Goal: Submit feedback/report problem: Submit feedback/report problem

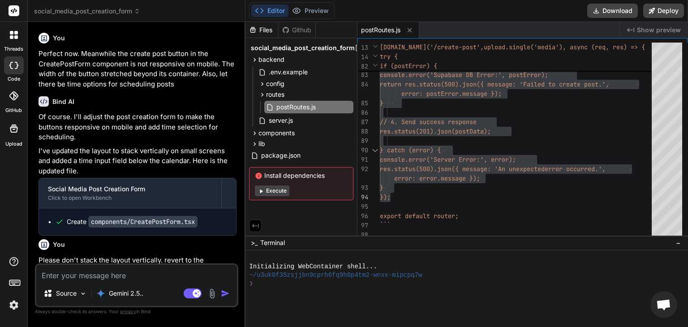
click at [157, 268] on textarea at bounding box center [136, 273] width 201 height 16
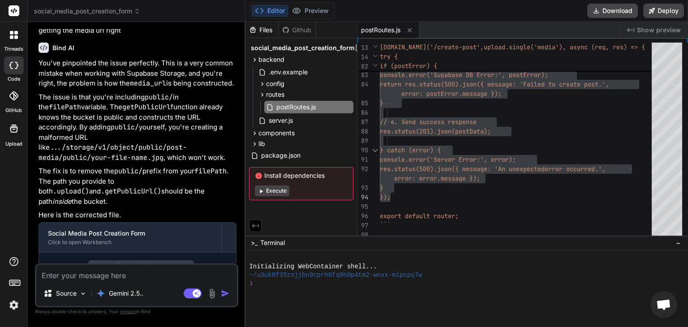
type textarea "I"
type textarea "x"
type textarea "IM"
type textarea "x"
type textarea "IMp"
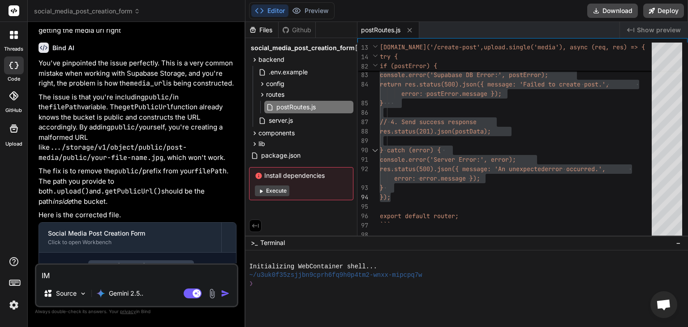
type textarea "x"
type textarea "IMpl"
type textarea "x"
type textarea "IMp"
type textarea "x"
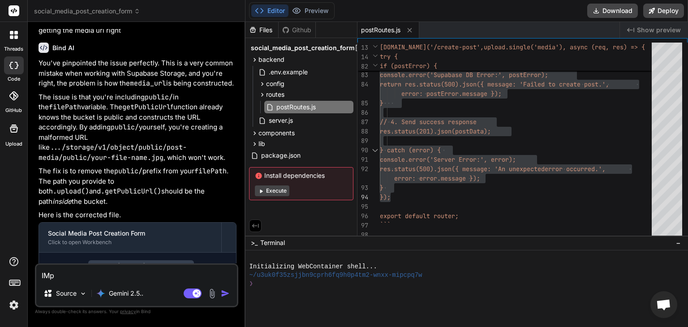
type textarea "IM"
type textarea "x"
type textarea "I"
type textarea "x"
type textarea "Im"
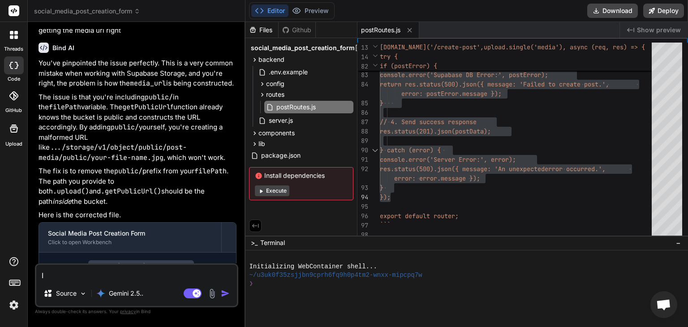
type textarea "x"
type textarea "Imp"
type textarea "x"
type textarea "Impl"
type textarea "x"
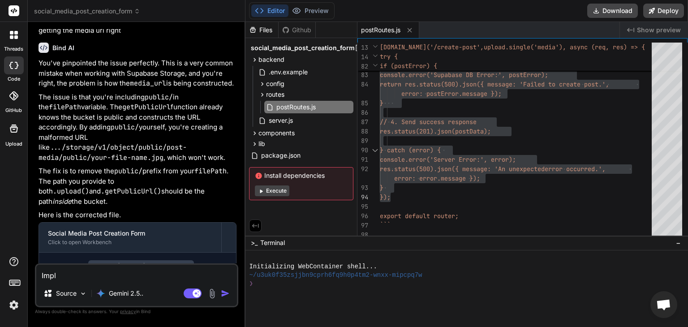
type textarea "Imple"
type textarea "x"
type textarea "Implem"
type textarea "x"
type textarea "Impleme"
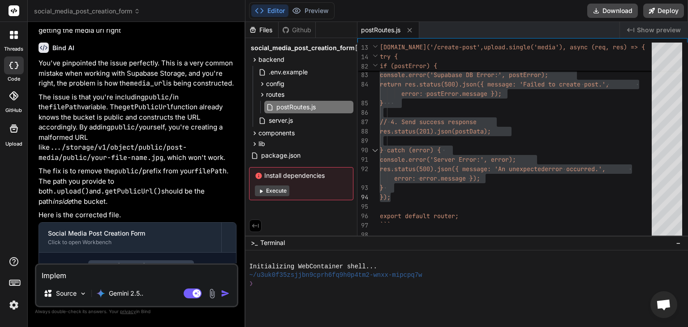
type textarea "x"
type textarea "Implemen"
type textarea "x"
type textarea "Implement"
type textarea "x"
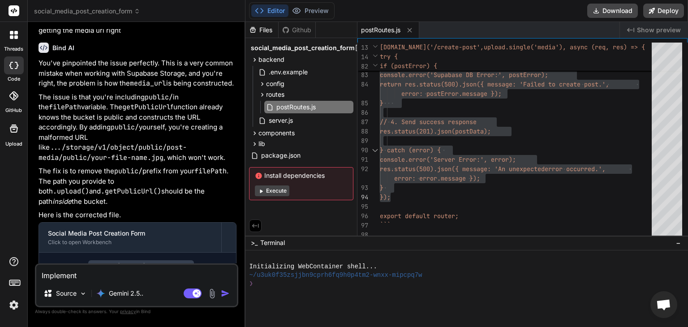
type textarea "Implemente"
type textarea "x"
type textarea "Implemented"
type textarea "x"
type textarea "Implemented"
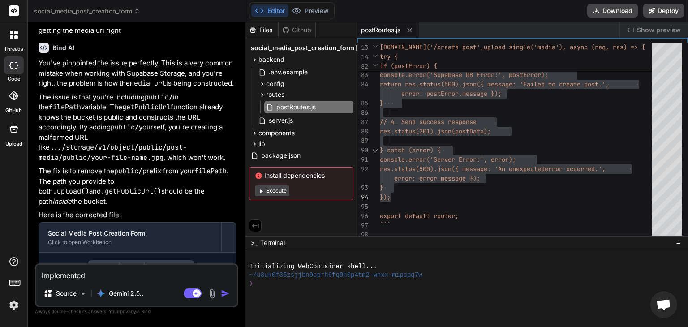
type textarea "x"
type textarea "Implemented b"
type textarea "x"
type textarea "Implemented bu"
type textarea "x"
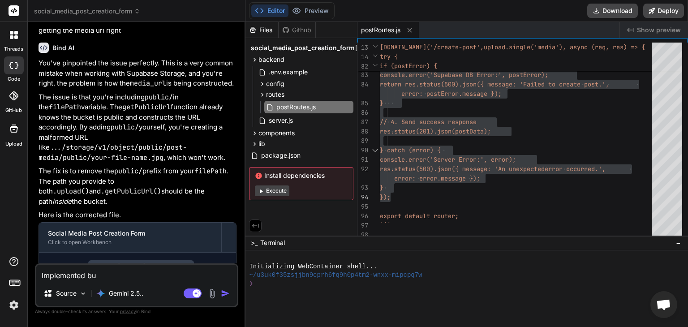
type textarea "Implemented but"
type textarea "x"
type textarea "Implemented but"
type textarea "x"
type textarea "Implemented but t"
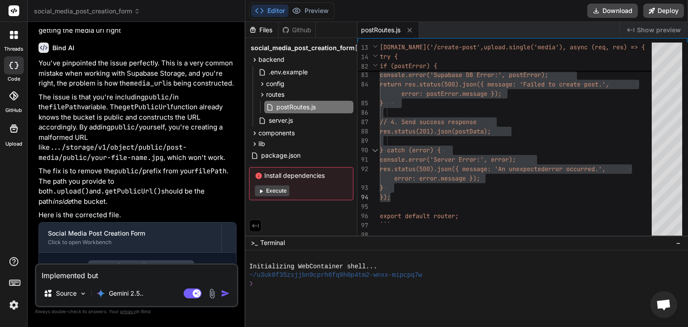
type textarea "x"
type textarea "Implemented but th"
type textarea "x"
type textarea "Implemented but the"
type textarea "x"
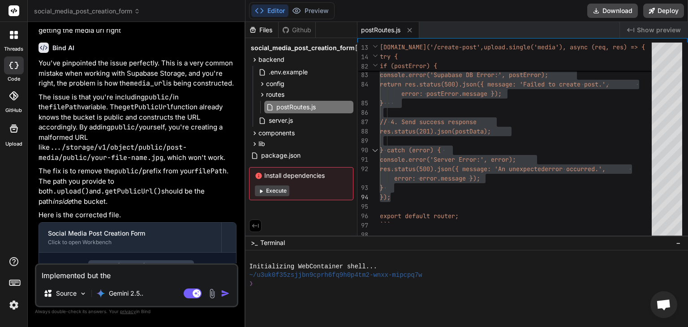
type textarea "Implemented but the"
type textarea "x"
type textarea "Implemented but the e"
type textarea "x"
type textarea "Implemented but the er"
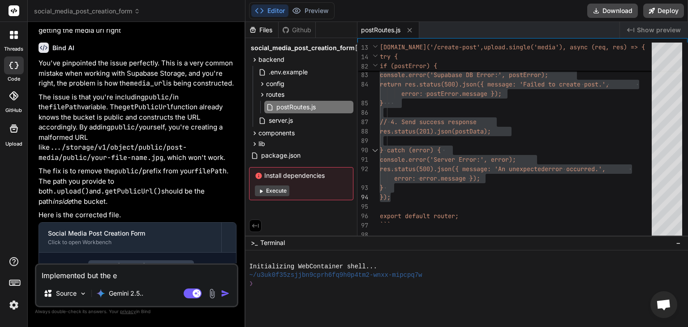
type textarea "x"
type textarea "Implemented but the ero"
type textarea "x"
type textarea "Implemented but the eror"
type textarea "x"
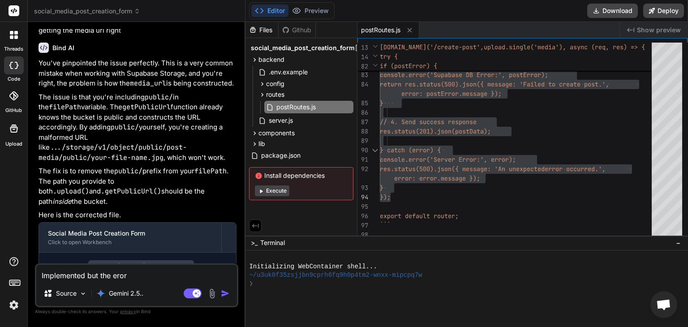
type textarea "Implemented but the ero"
type textarea "x"
type textarea "Implemented but the er"
type textarea "x"
type textarea "Implemented but the err"
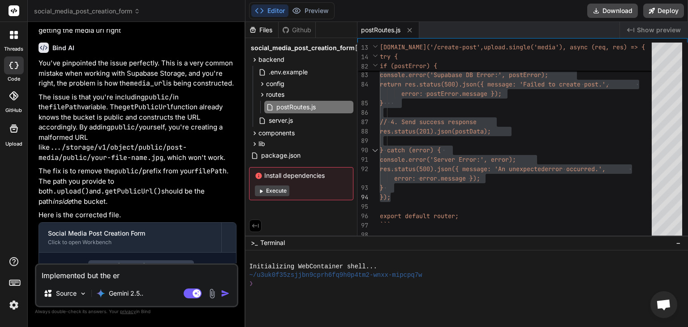
type textarea "x"
type textarea "Implemented but the er"
type textarea "x"
type textarea "Implemented but the e"
type textarea "x"
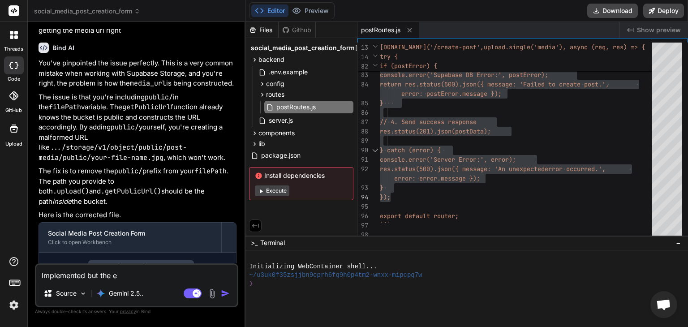
type textarea "Implemented but the"
type textarea "x"
type textarea "Implemented but the p"
type textarea "x"
type textarea "Implemented but the pr"
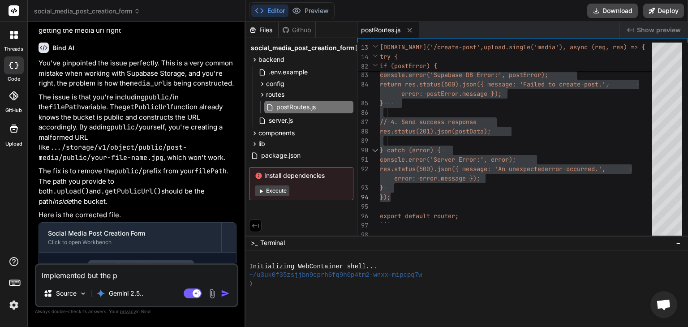
type textarea "x"
type textarea "Implemented but the pro"
type textarea "x"
type textarea "Implemented but the prob"
type textarea "x"
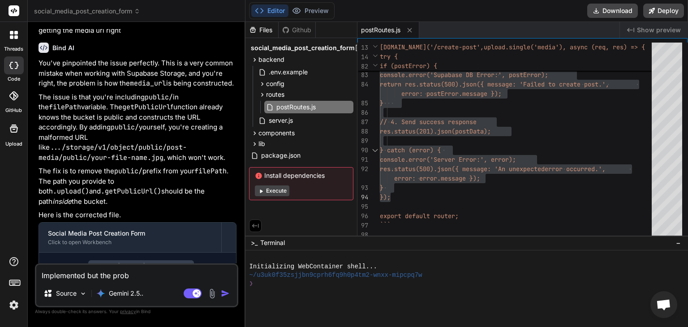
type textarea "Implemented but the probe"
type textarea "x"
type textarea "Implemented but the probel"
type textarea "x"
type textarea "Implemented but the probelm"
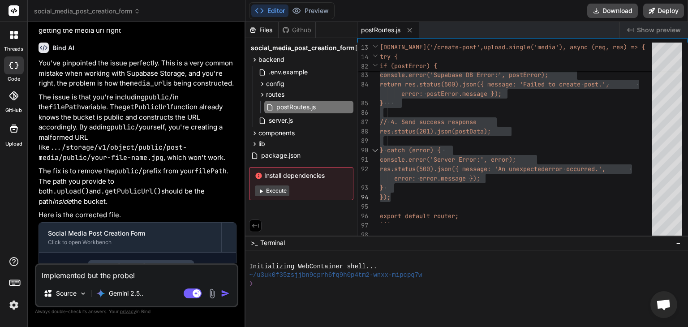
type textarea "x"
type textarea "Implemented but the probel"
type textarea "x"
type textarea "Implemented but the probe"
type textarea "x"
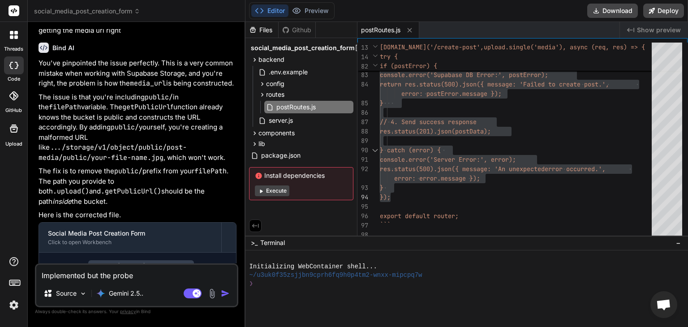
type textarea "Implemented but the prob"
type textarea "x"
type textarea "Implemented but the probl"
type textarea "x"
type textarea "Implemented but the proble"
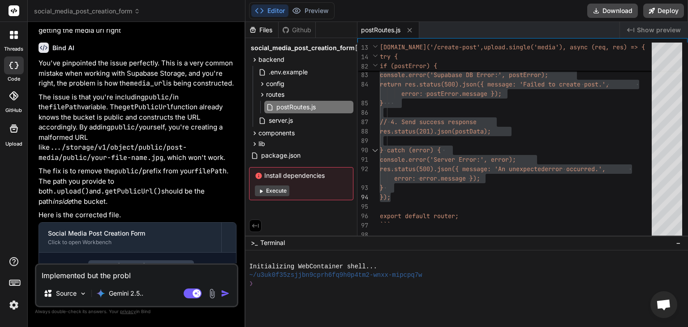
type textarea "x"
type textarea "Implemented but the problem"
type textarea "x"
type textarea "Implemented but the problem"
type textarea "x"
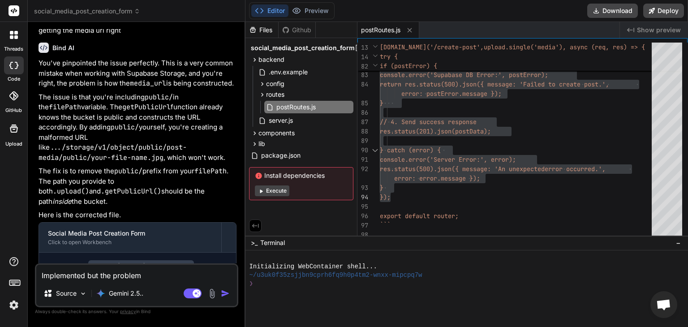
type textarea "Implemented but the problem s"
type textarea "x"
type textarea "Implemented but the problem st"
type textarea "x"
type textarea "Implemented but the problem sti"
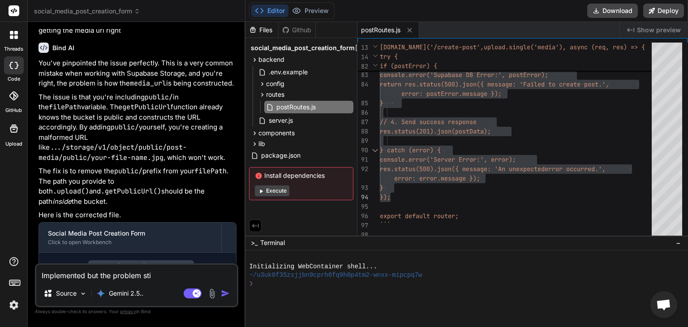
type textarea "x"
type textarea "Implemented but the problem stil"
type textarea "x"
type textarea "Implemented but the problem still"
type textarea "x"
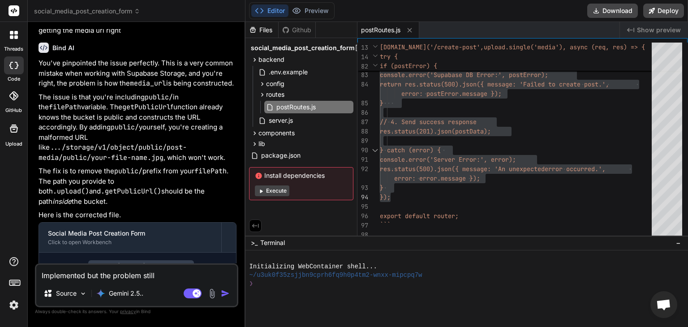
type textarea "Implemented but the problem still"
type textarea "x"
type textarea "Implemented but the problem still p"
type textarea "x"
type textarea "Implemented but the problem still pe"
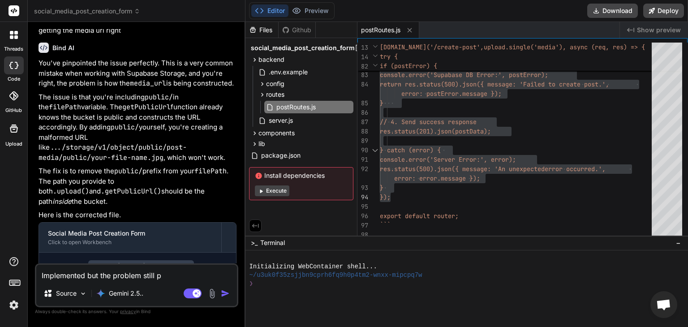
type textarea "x"
type textarea "Implemented but the problem still per"
type textarea "x"
type textarea "Implemented but the problem still pers"
type textarea "x"
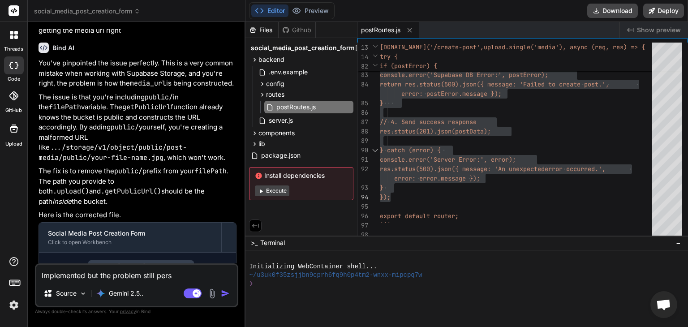
type textarea "Implemented but the problem still persi"
type textarea "x"
type textarea "Implemented but the problem still persis"
type textarea "x"
type textarea "Implemented but the problem still persist"
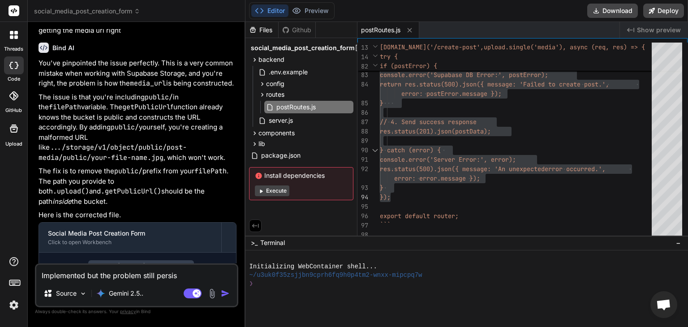
type textarea "x"
type textarea "Implemented but the problem still persist."
type textarea "x"
type textarea "Implemented but the problem still persist."
type textarea "x"
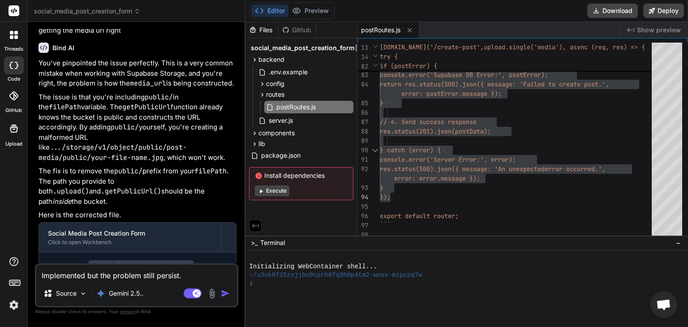
type textarea "Implemented but the problem still persist. B"
type textarea "x"
type textarea "Implemented but the problem still persist. Be"
type textarea "x"
type textarea "Implemented but the problem still persist. Bel"
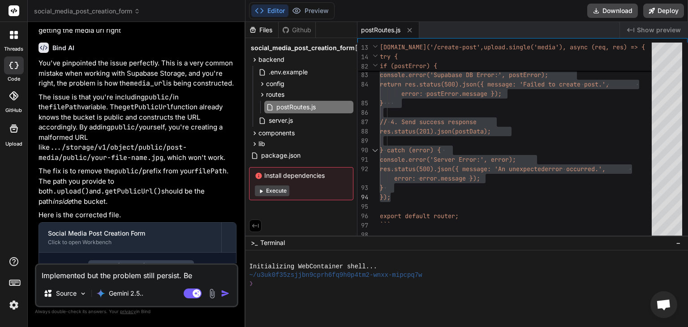
type textarea "x"
type textarea "Implemented but the problem still persist. Belo"
type textarea "x"
type textarea "Implemented but the problem still persist. Below"
type textarea "x"
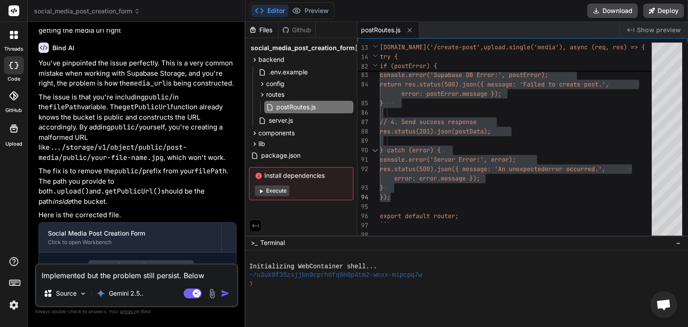
type textarea "Implemented but the problem still persist. Below"
type textarea "x"
type textarea "Implemented but the problem still persist. Below c"
type textarea "x"
type textarea "Implemented but the problem still persist. Below co"
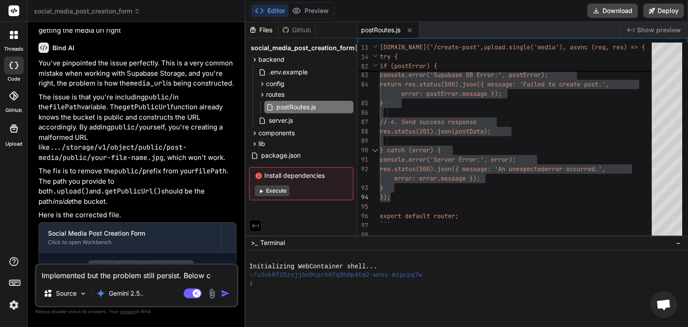
type textarea "x"
type textarea "Implemented but the problem still persist. Below cod"
type textarea "x"
type textarea "Implemented but the problem still persist. Below code"
type textarea "x"
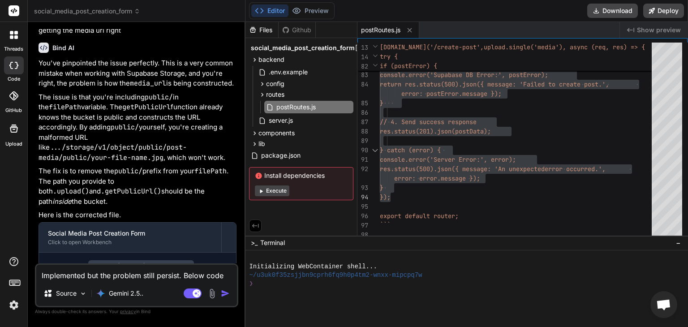
type textarea "Implemented but the problem still persist. Below code"
type textarea "x"
type textarea "Implemented but the problem still persist. Below code i"
type textarea "x"
type textarea "Implemented but the problem still persist. Below code is"
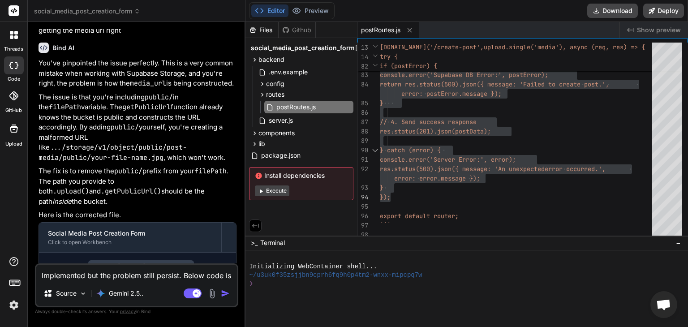
type textarea "x"
type textarea "Implemented but the problem still persist. Below code is"
type textarea "x"
type textarea "Implemented but the problem still persist. Below code is t"
type textarea "x"
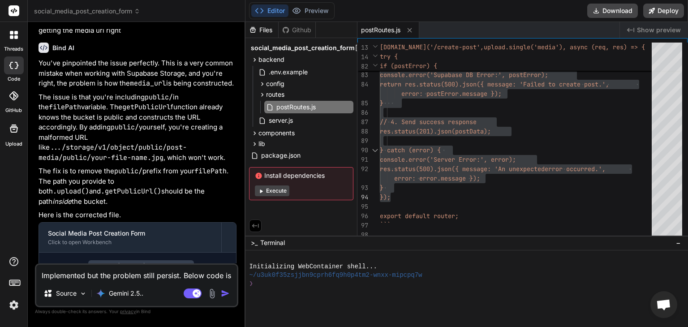
type textarea "Implemented but the problem still persist. Below code is th"
type textarea "x"
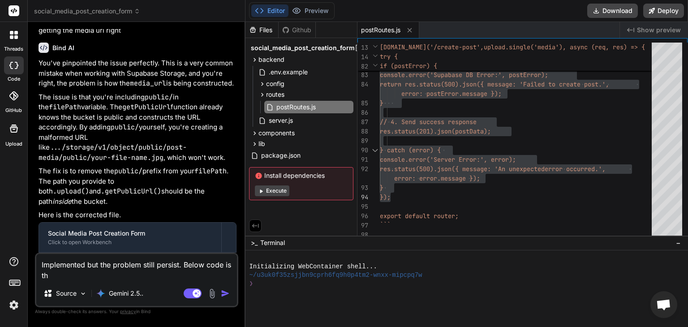
type textarea "Implemented but the problem still persist. Below code is the"
type textarea "x"
type textarea "Implemented but the problem still persist. Below code is the"
type textarea "x"
type textarea "Implemented but the problem still persist. Below code is the l"
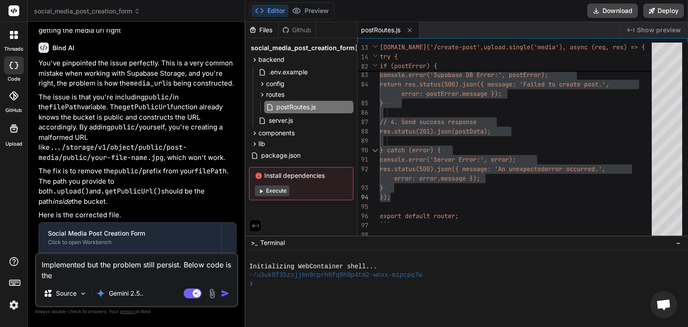
type textarea "x"
type textarea "Implemented but the problem still persist. Below code is the li"
type textarea "x"
type textarea "Implemented but the problem still persist. Below code is the lin"
type textarea "x"
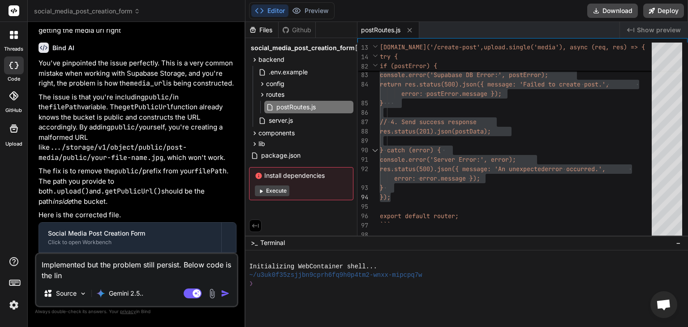
type textarea "Implemented but the problem still persist. Below code is the li"
type textarea "x"
type textarea "Implemented but the problem still persist. Below code is the l"
type textarea "x"
type textarea "Implemented but the problem still persist. Below code is the"
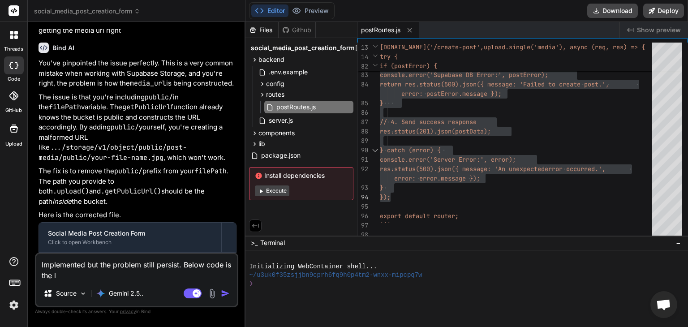
type textarea "x"
type textarea "Implemented but the problem still persist. Below code is the"
type textarea "x"
type textarea "Implemented but the problem still persist. Below code is th"
type textarea "x"
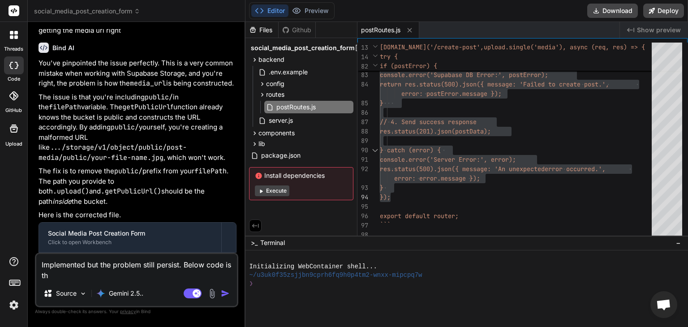
type textarea "Implemented but the problem still persist. Below code is t"
type textarea "x"
type textarea "Implemented but the problem still persist. Below code is"
type textarea "x"
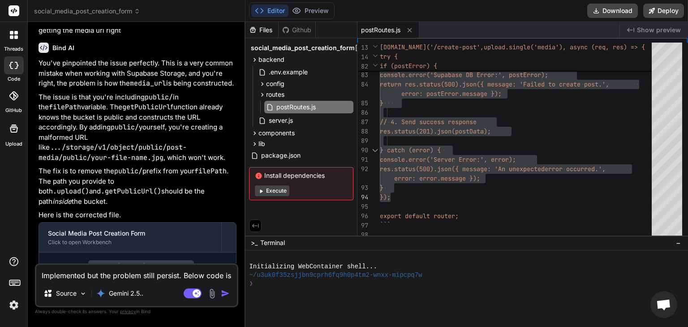
type textarea "Implemented but the problem still persist. Below code is"
type textarea "x"
type textarea "Implemented but the problem still persist. Below code i"
type textarea "x"
type textarea "Implemented but the problem still persist. Below code"
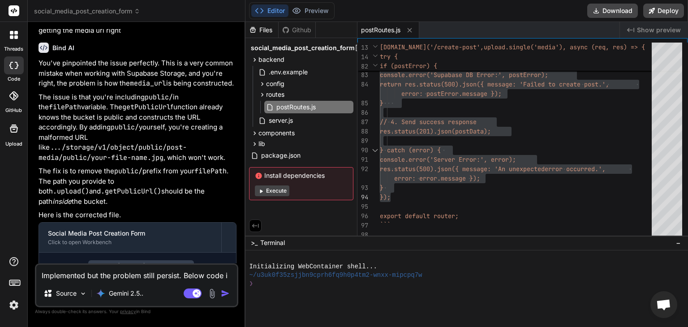
type textarea "x"
type textarea "Implemented but the problem still persist. Below code a"
type textarea "x"
type textarea "Implemented but the problem still persist. Below code an"
type textarea "x"
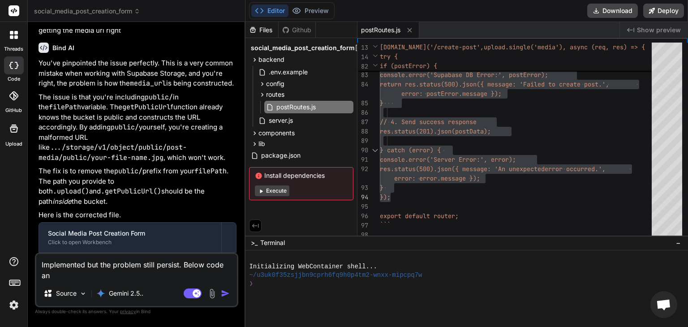
type textarea "Implemented but the problem still persist. Below code and"
type textarea "x"
type textarea "Implemented but the problem still persist. Below code and"
type textarea "x"
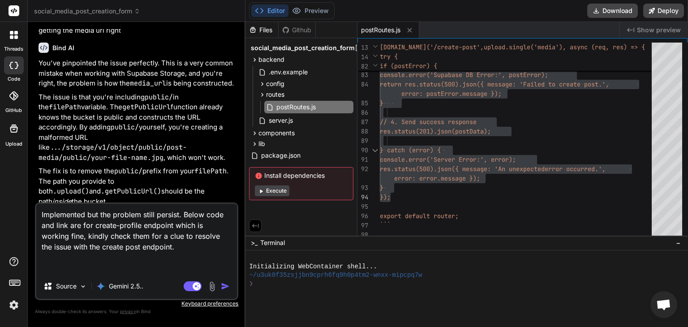
click at [118, 271] on textarea "Implemented but the problem still persist. Below code and link are for create-p…" at bounding box center [136, 239] width 201 height 70
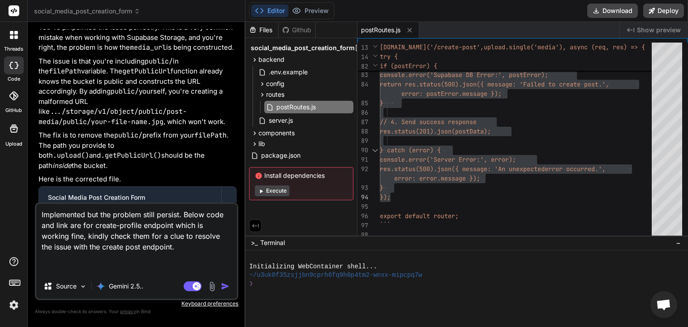
scroll to position [3953, 0]
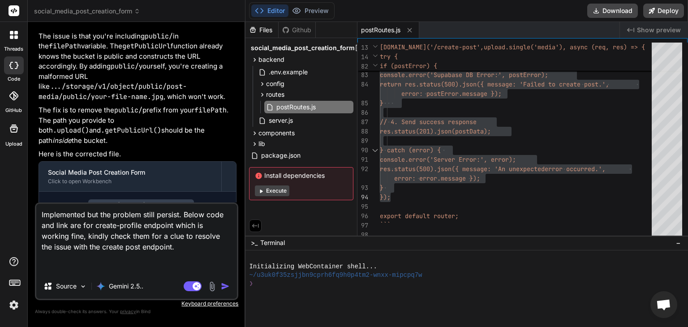
paste textarea "require('dotenv').config(); const express = require('express'); const multer = …"
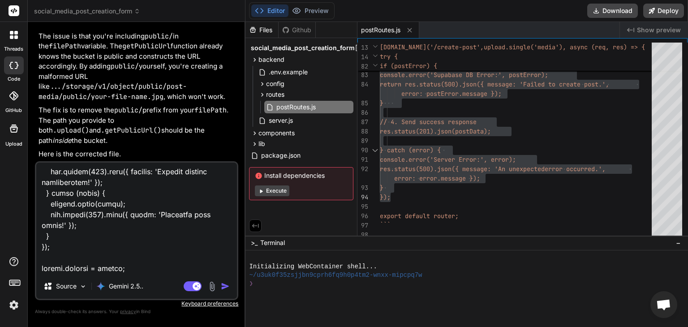
scroll to position [1431, 0]
click at [130, 270] on textarea at bounding box center [136, 217] width 201 height 111
click at [132, 264] on textarea at bounding box center [136, 217] width 201 height 111
paste textarea "https://yvkztujmflpyfwcmifjm.supabase.co/storage/v1/object/public/profile-pictu…"
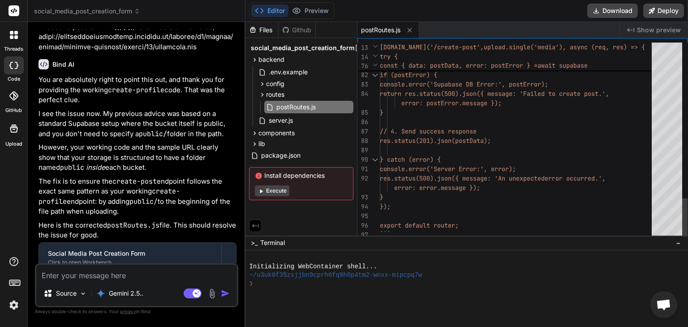
scroll to position [0, 0]
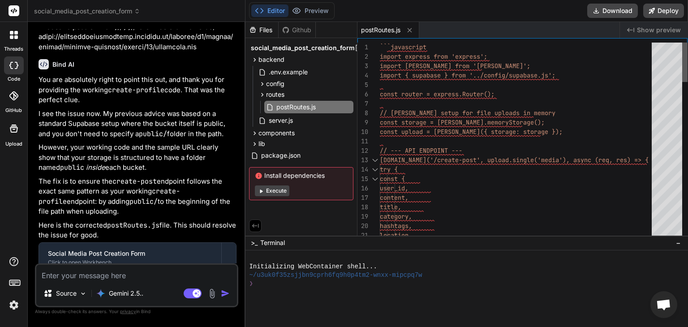
click at [687, 61] on div at bounding box center [684, 62] width 5 height 39
click at [380, 162] on span "router.post('/create-post', upload.single('media')" at bounding box center [473, 160] width 186 height 8
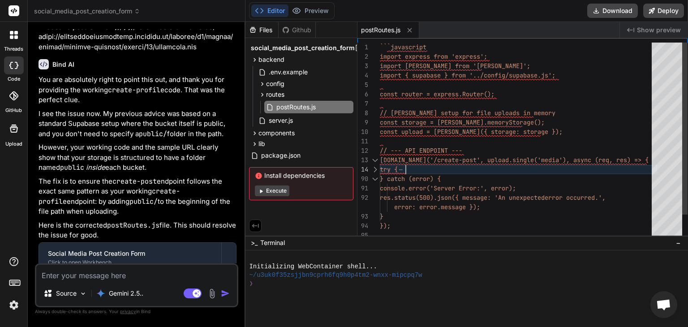
click at [376, 168] on div at bounding box center [375, 169] width 12 height 9
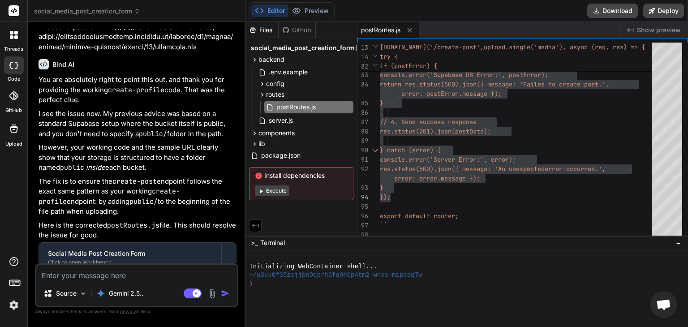
click at [159, 274] on textarea at bounding box center [136, 273] width 201 height 16
click at [134, 271] on textarea at bounding box center [136, 273] width 201 height 16
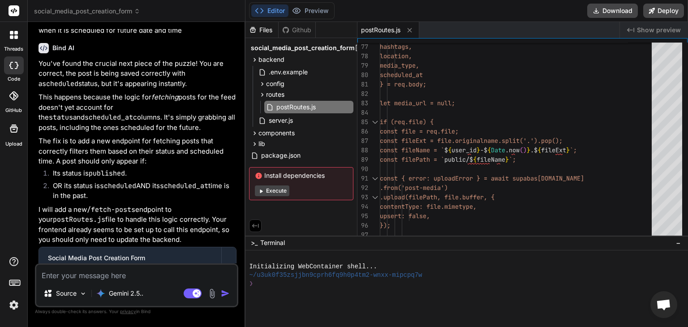
scroll to position [5173, 0]
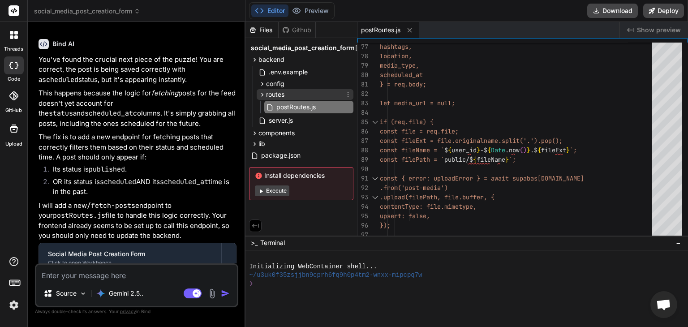
click at [261, 95] on icon at bounding box center [262, 95] width 8 height 8
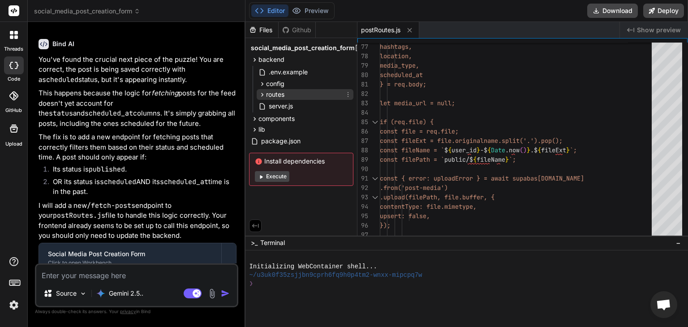
click at [261, 95] on icon at bounding box center [262, 95] width 8 height 8
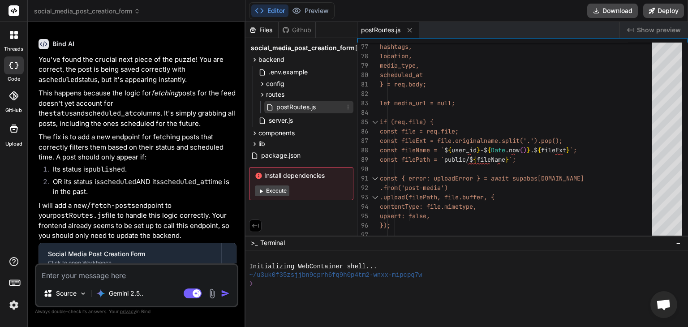
click at [326, 107] on div "postRoutes.js" at bounding box center [308, 107] width 89 height 13
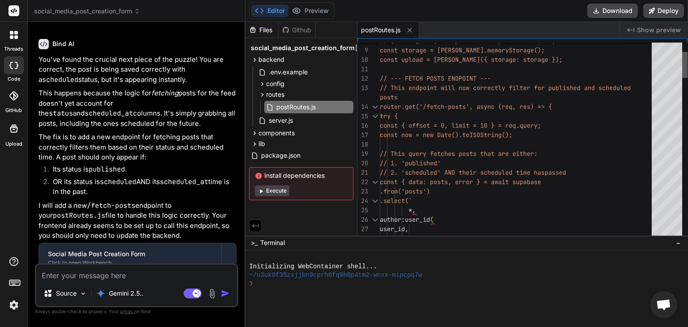
click at [687, 60] on div at bounding box center [684, 65] width 5 height 26
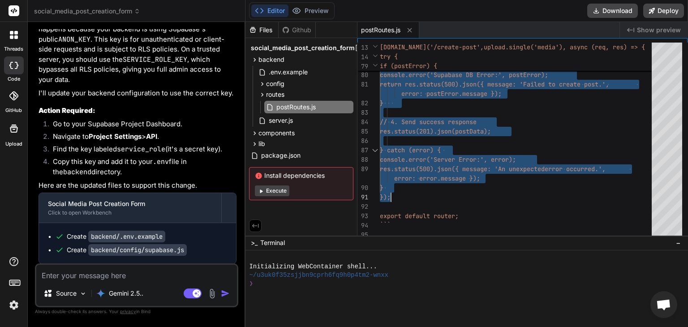
scroll to position [3573, 0]
